Goal: Task Accomplishment & Management: Complete application form

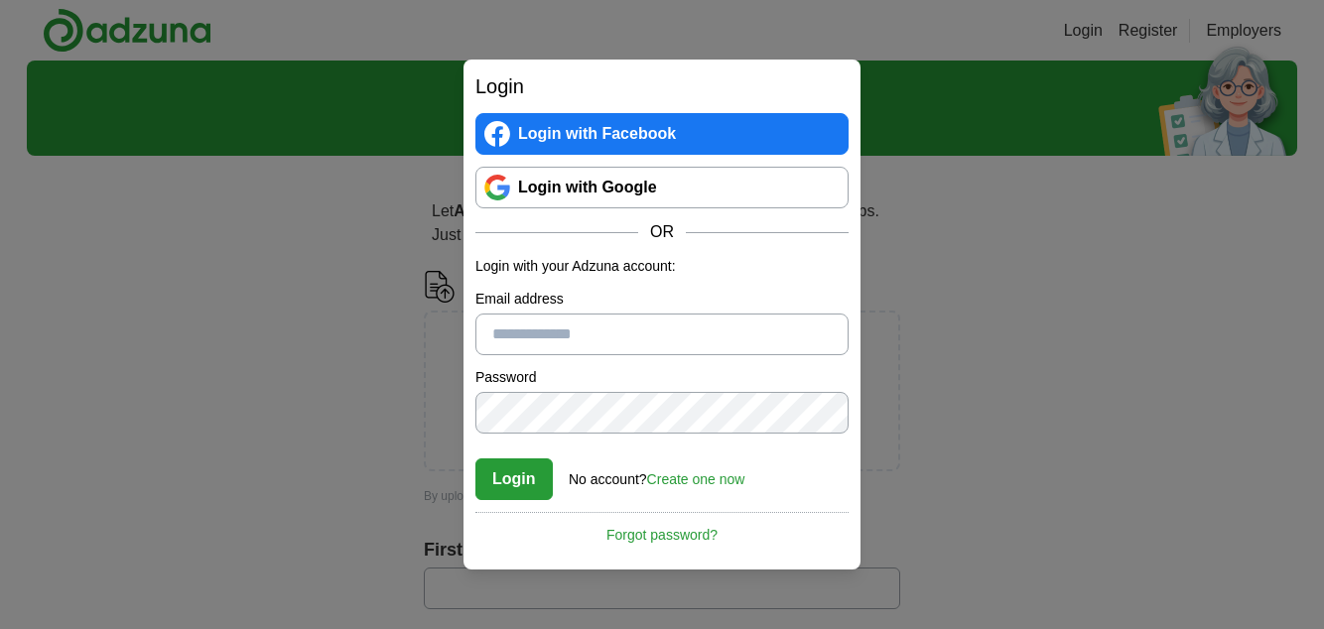
click at [753, 187] on link "Login with Google" at bounding box center [662, 188] width 373 height 42
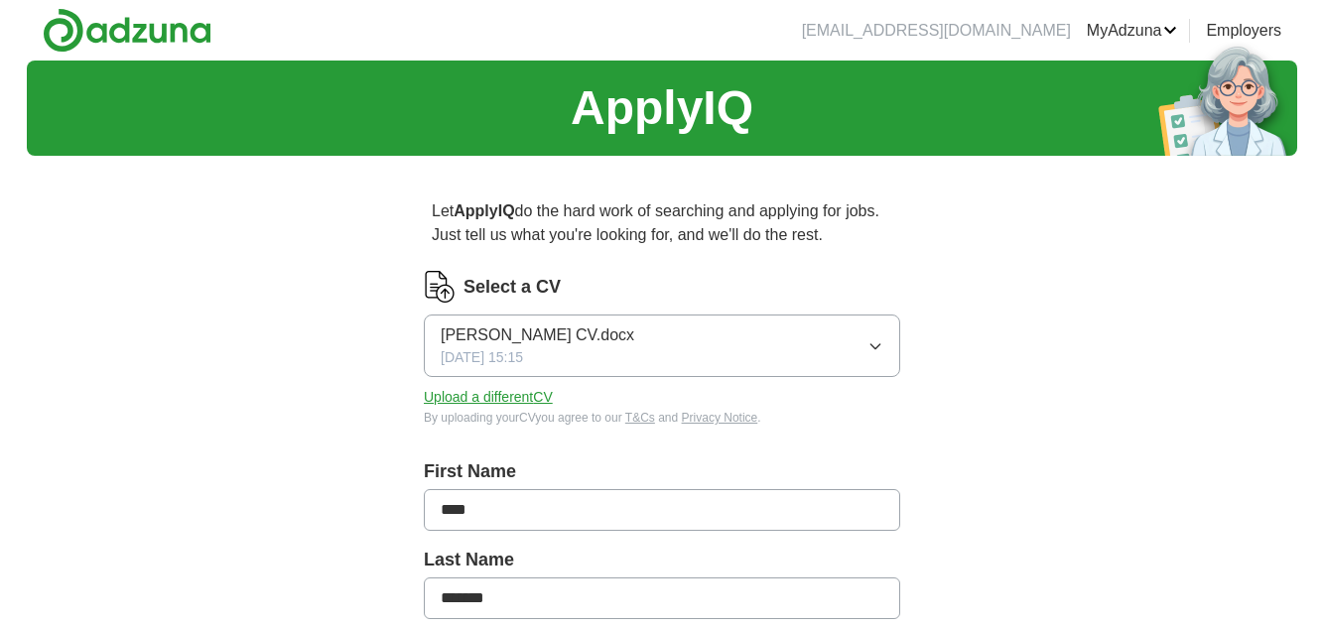
click at [547, 395] on button "Upload a different CV" at bounding box center [488, 397] width 129 height 21
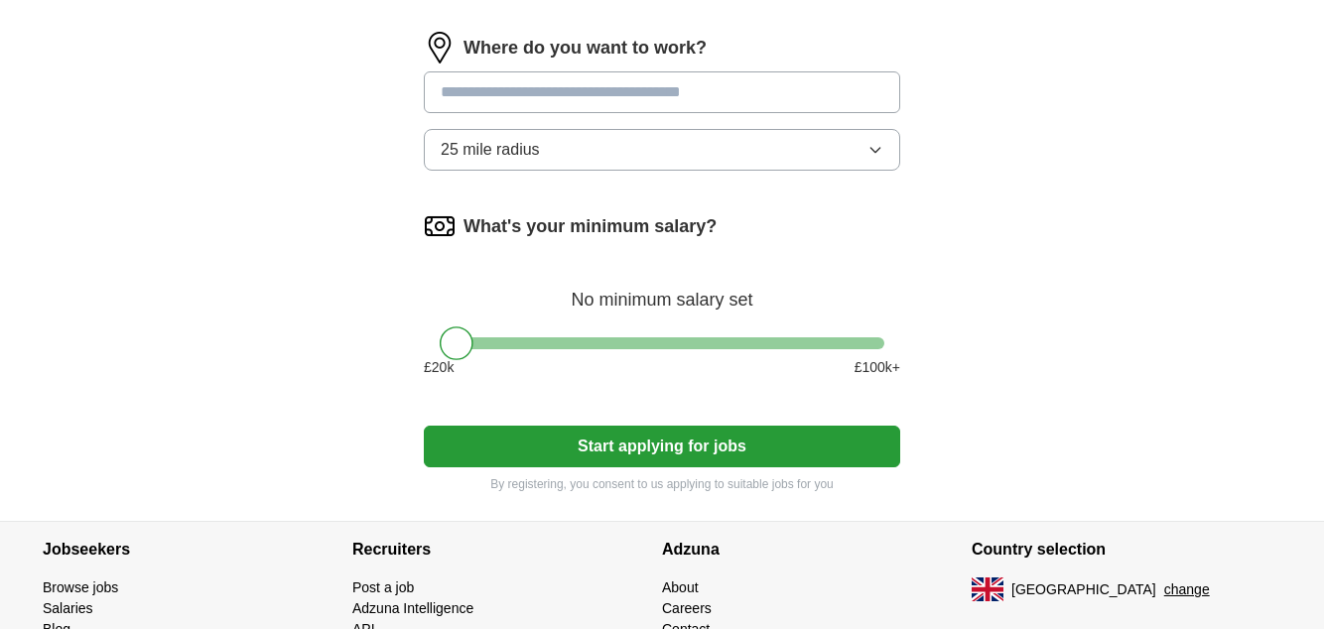
scroll to position [905, 0]
